Goal: Browse casually: Explore the website without a specific task or goal

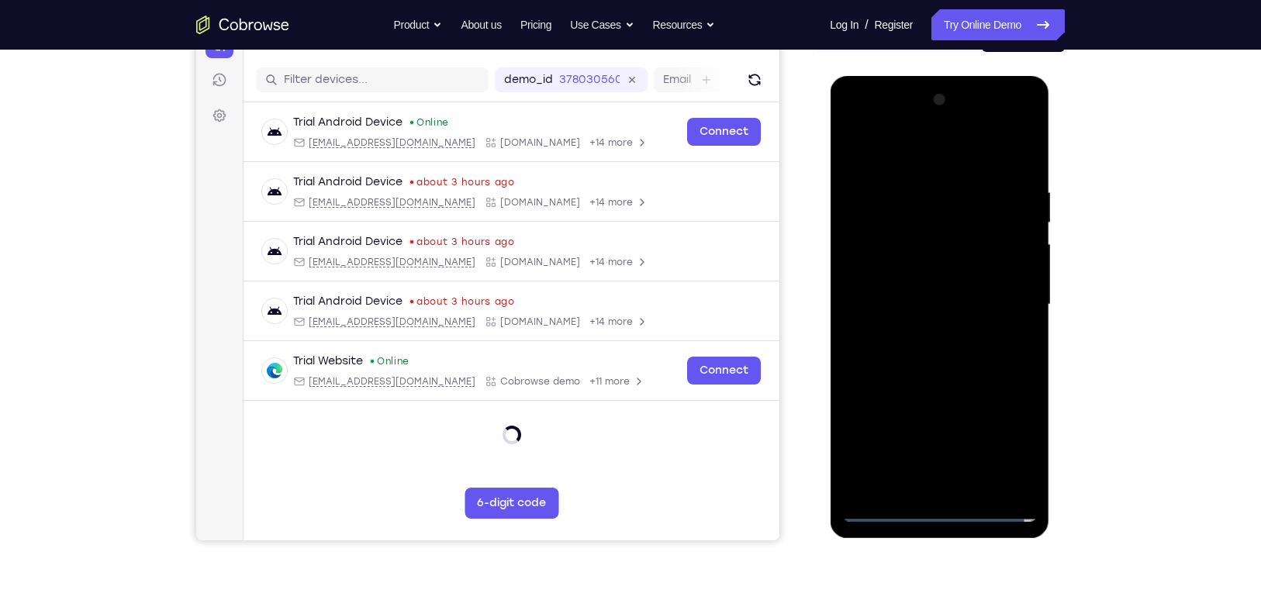
scroll to position [181, 0]
click at [882, 499] on div at bounding box center [938, 305] width 195 height 434
click at [883, 508] on div at bounding box center [938, 305] width 195 height 434
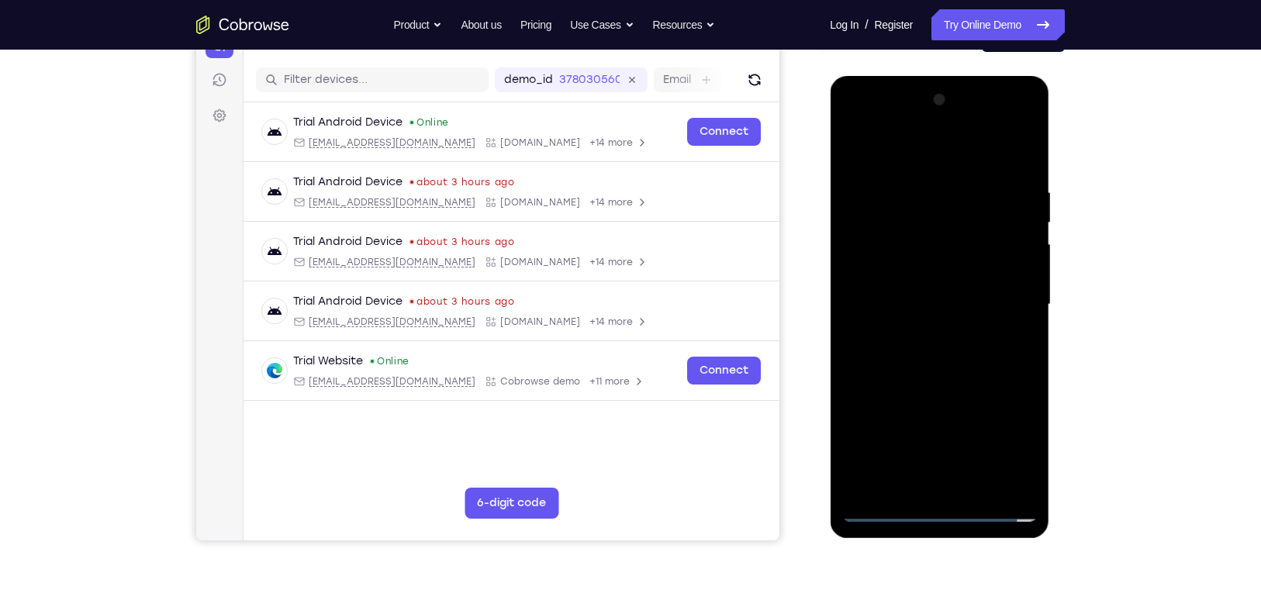
click at [883, 508] on div at bounding box center [938, 305] width 195 height 434
click at [1000, 436] on div at bounding box center [938, 305] width 195 height 434
click at [1007, 433] on div at bounding box center [938, 305] width 195 height 434
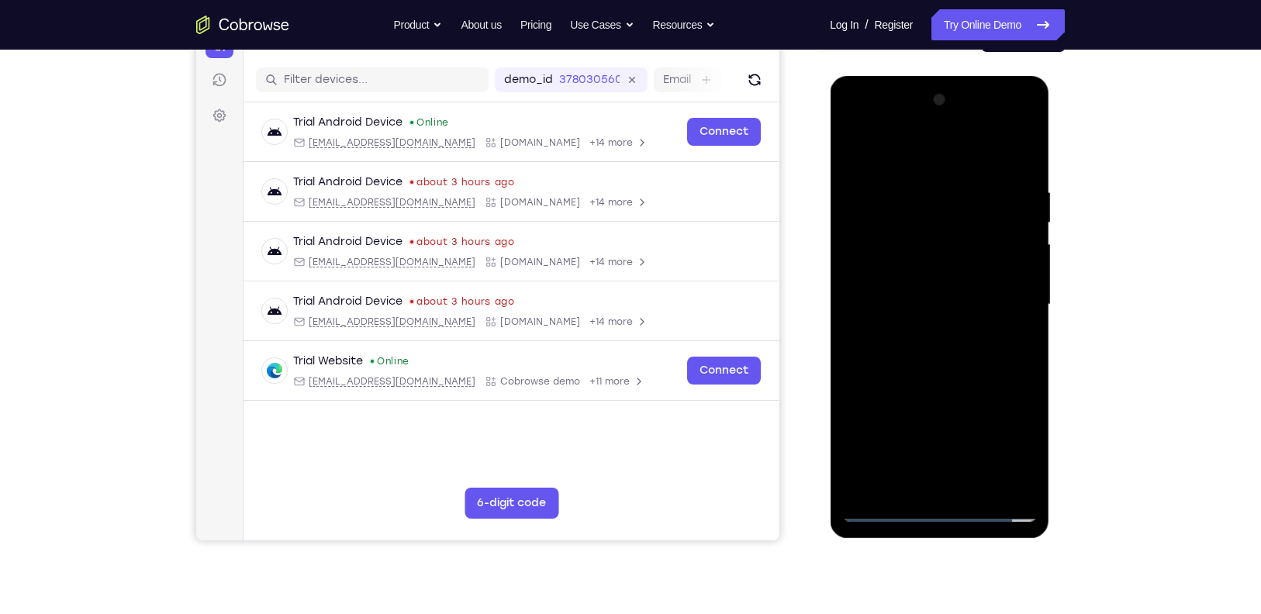
click at [1007, 433] on div at bounding box center [938, 305] width 195 height 434
click at [888, 149] on div at bounding box center [938, 305] width 195 height 434
click at [1010, 294] on div at bounding box center [938, 305] width 195 height 434
click at [919, 329] on div at bounding box center [938, 305] width 195 height 434
click at [910, 287] on div at bounding box center [938, 305] width 195 height 434
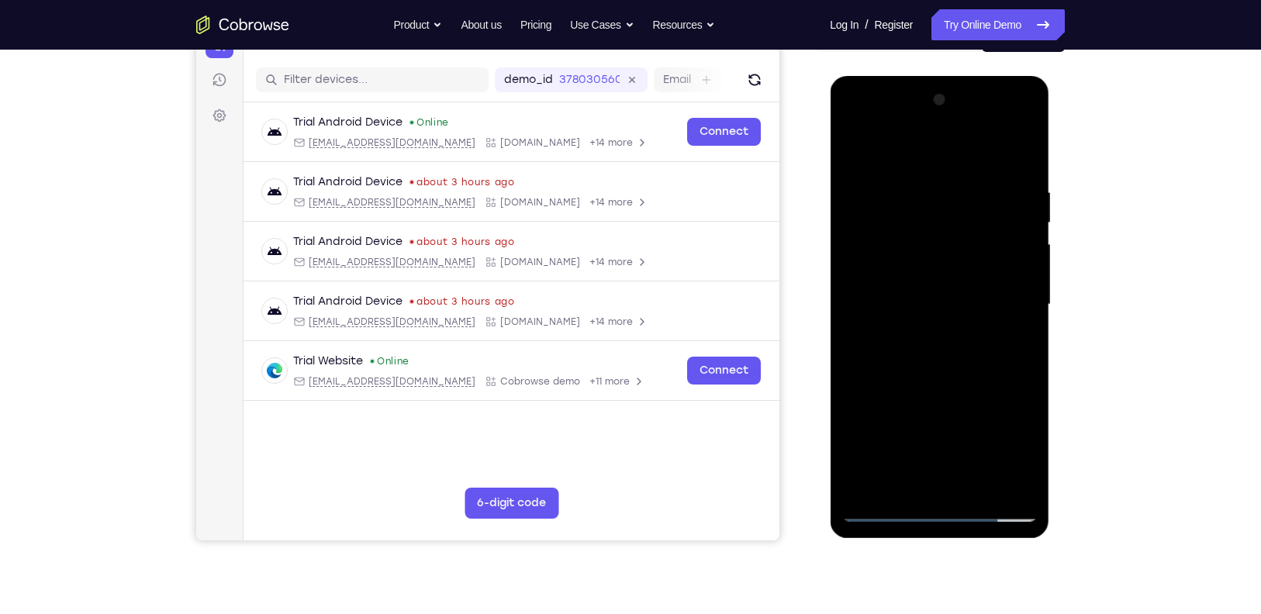
click at [903, 270] on div at bounding box center [938, 305] width 195 height 434
click at [914, 298] on div at bounding box center [938, 305] width 195 height 434
